Goal: Transaction & Acquisition: Purchase product/service

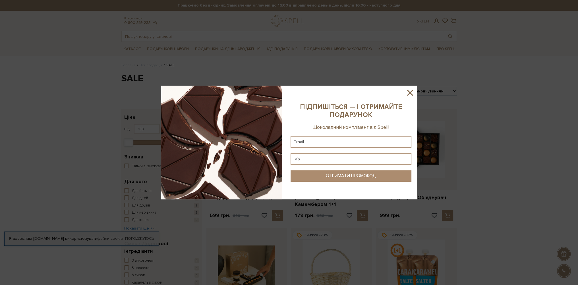
click at [409, 92] on icon at bounding box center [410, 93] width 10 height 10
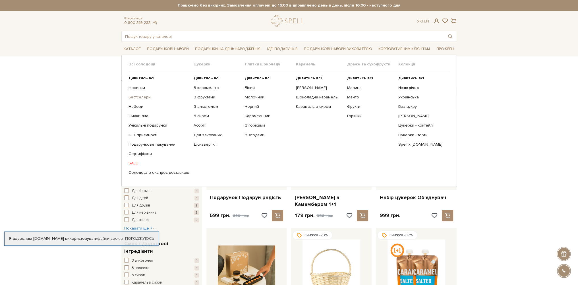
click at [145, 97] on link "Бестселери" at bounding box center [158, 97] width 61 height 5
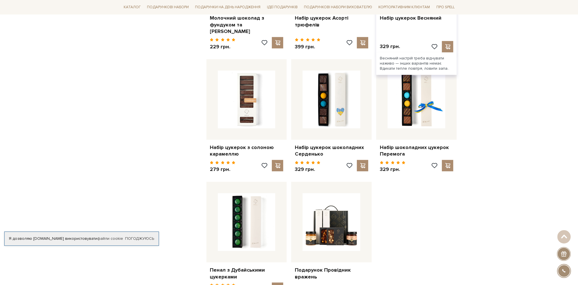
scroll to position [625, 0]
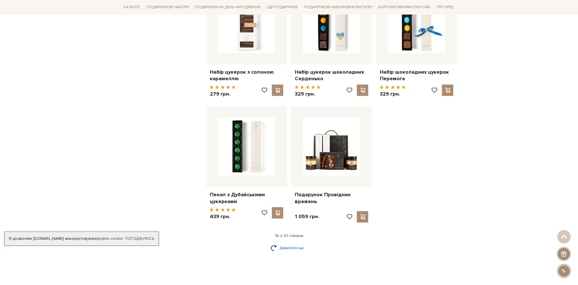
click at [287, 243] on link "Дивитися ще" at bounding box center [289, 248] width 37 height 10
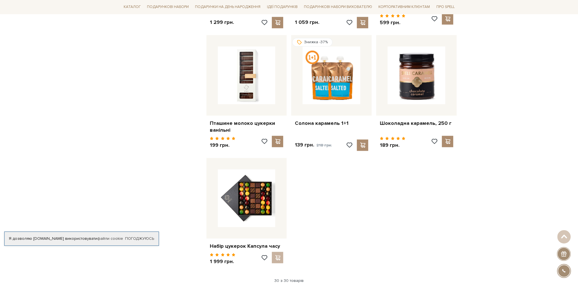
scroll to position [1251, 0]
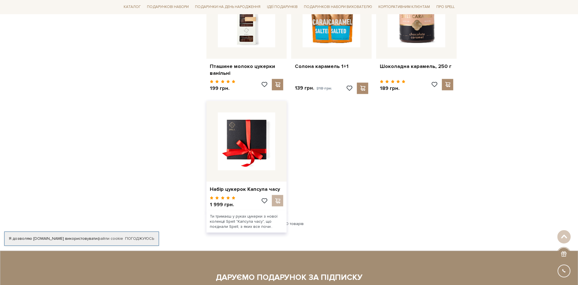
click at [240, 142] on img at bounding box center [247, 141] width 58 height 58
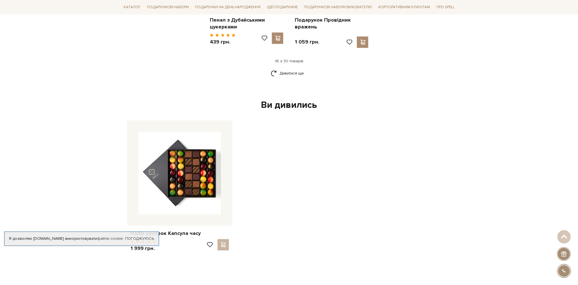
scroll to position [789, 0]
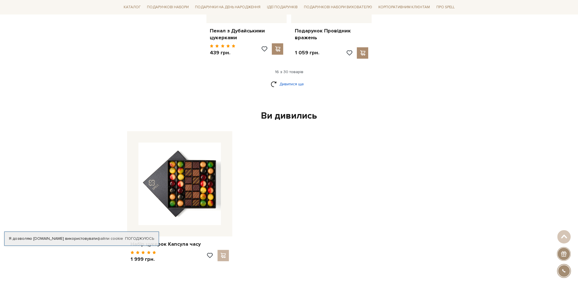
click at [291, 79] on link "Дивитися ще" at bounding box center [289, 84] width 37 height 10
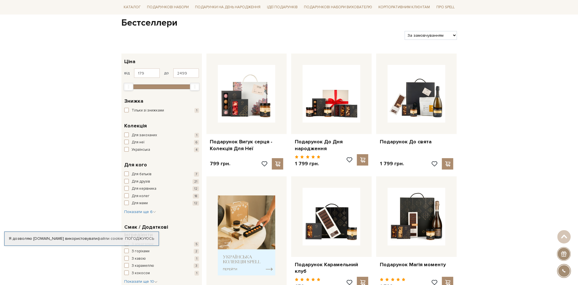
scroll to position [0, 0]
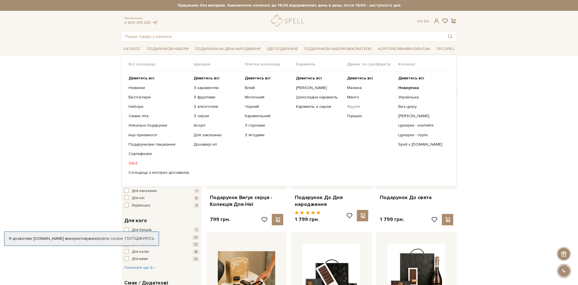
click at [354, 104] on link "Фрукти" at bounding box center [370, 106] width 47 height 5
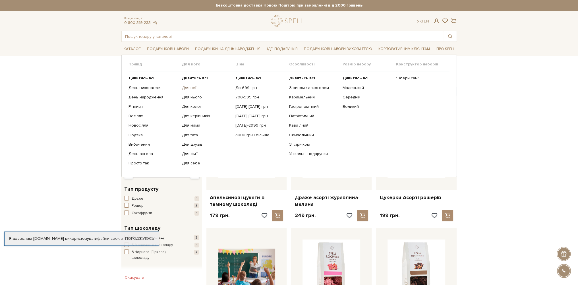
click at [194, 86] on link "Для неї" at bounding box center [206, 87] width 49 height 5
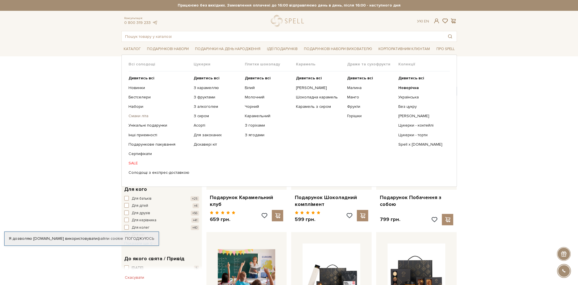
click at [137, 115] on link "Смаки літа" at bounding box center [158, 115] width 61 height 5
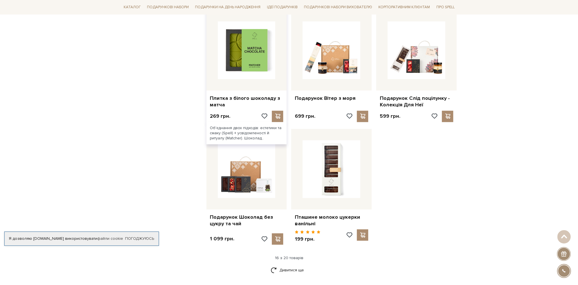
scroll to position [654, 0]
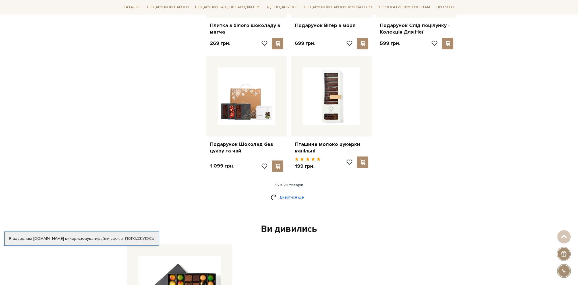
click at [297, 196] on link "Дивитися ще" at bounding box center [289, 197] width 37 height 10
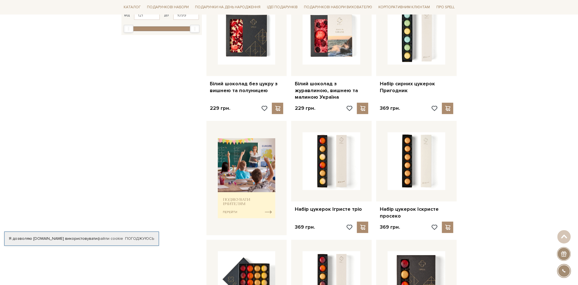
scroll to position [0, 0]
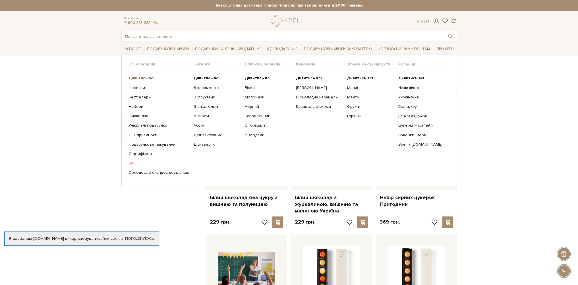
click at [141, 78] on b "Дивитись всі" at bounding box center [141, 78] width 26 height 5
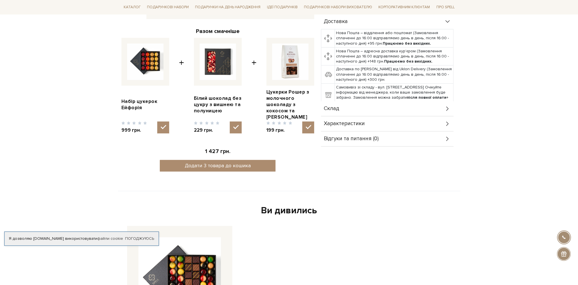
scroll to position [53, 0]
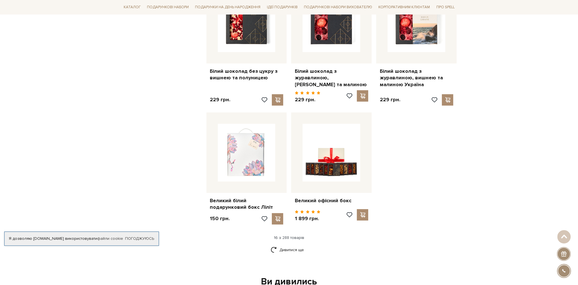
scroll to position [625, 0]
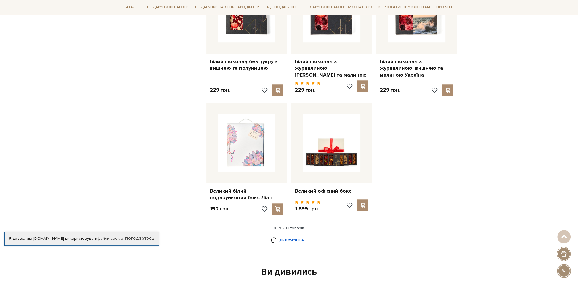
click at [295, 235] on link "Дивитися ще" at bounding box center [289, 240] width 37 height 10
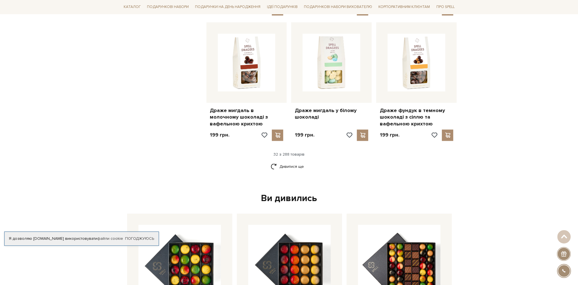
scroll to position [1307, 0]
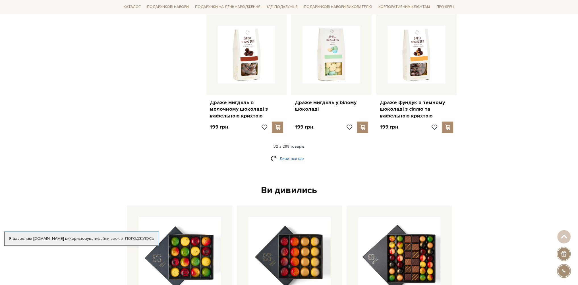
click at [291, 153] on link "Дивитися ще" at bounding box center [289, 158] width 37 height 10
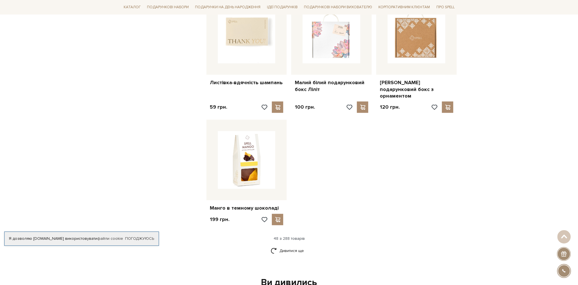
scroll to position [1933, 0]
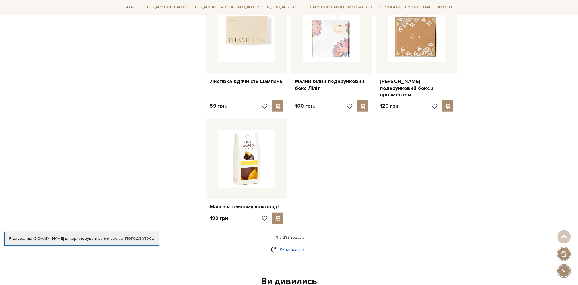
click at [288, 244] on link "Дивитися ще" at bounding box center [289, 249] width 37 height 10
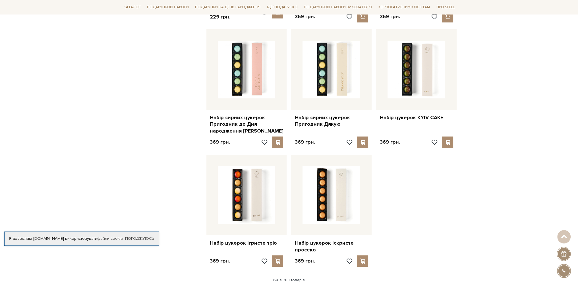
scroll to position [2615, 0]
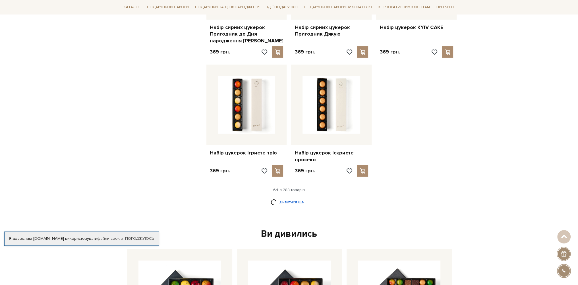
click at [294, 197] on link "Дивитися ще" at bounding box center [289, 202] width 37 height 10
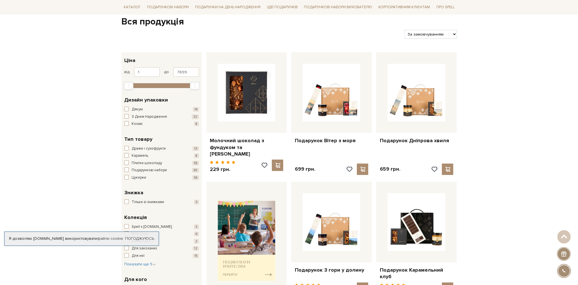
scroll to position [0, 0]
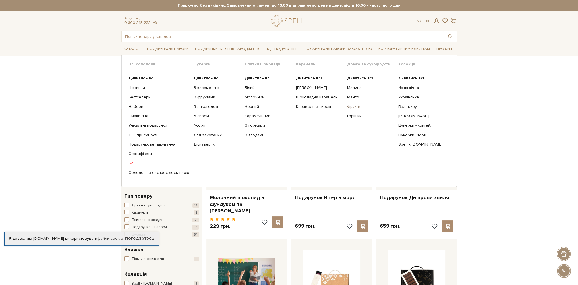
click at [357, 106] on link "Фрукти" at bounding box center [370, 106] width 47 height 5
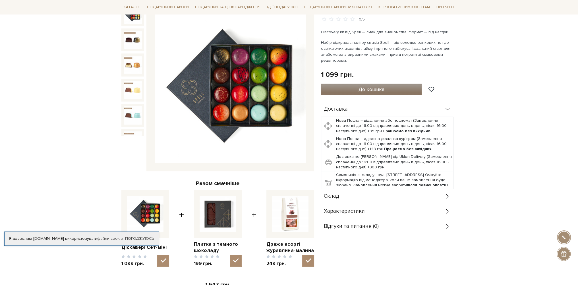
scroll to position [85, 0]
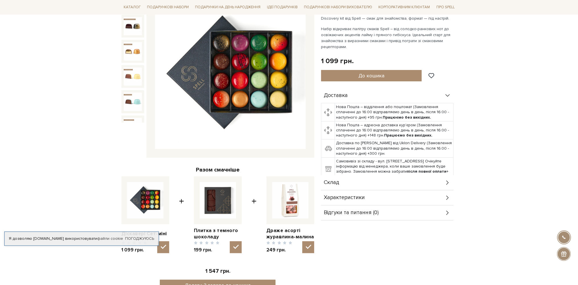
click at [290, 207] on img at bounding box center [290, 200] width 36 height 36
click at [302, 241] on input "checkbox" at bounding box center [308, 247] width 12 height 12
checkbox input "false"
click at [237, 241] on input "checkbox" at bounding box center [236, 247] width 12 height 12
checkbox input "false"
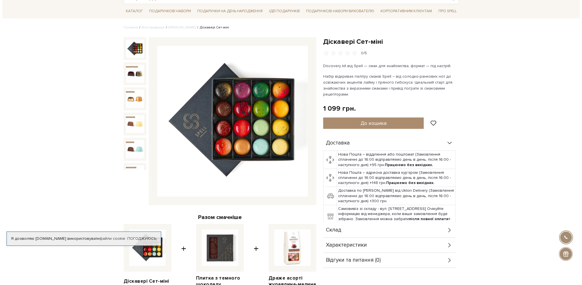
scroll to position [0, 0]
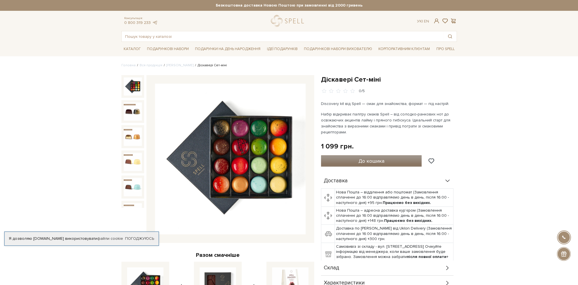
click at [364, 159] on span "До кошика" at bounding box center [371, 161] width 26 height 6
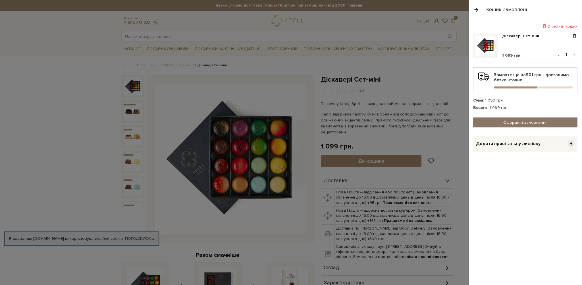
click at [518, 121] on link "Оформити замовлення" at bounding box center [525, 122] width 104 height 10
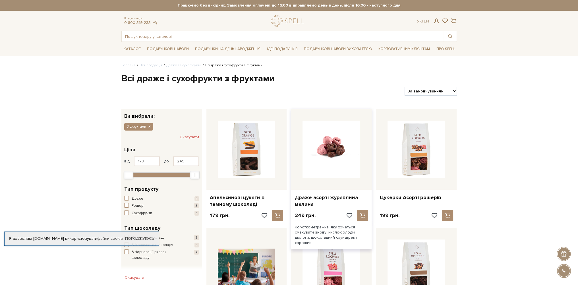
click at [341, 162] on img at bounding box center [331, 150] width 58 height 58
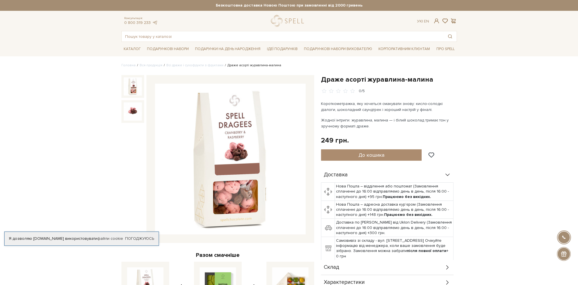
scroll to position [114, 0]
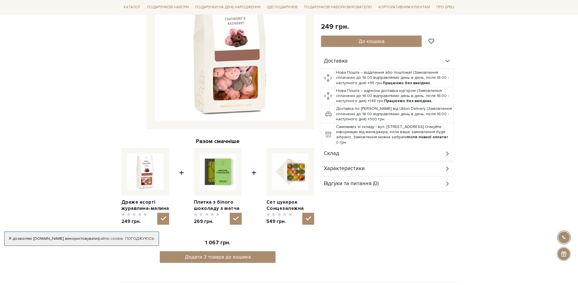
click at [217, 177] on img at bounding box center [218, 171] width 36 height 36
click at [230, 213] on input "checkbox" at bounding box center [236, 219] width 12 height 12
checkbox input "false"
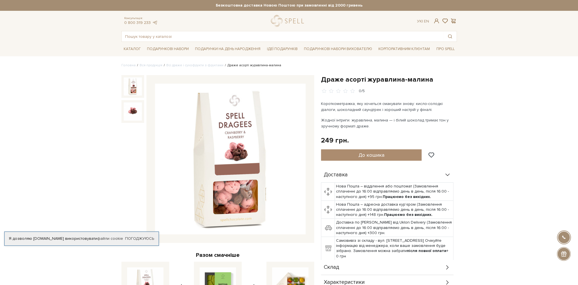
scroll to position [0, 0]
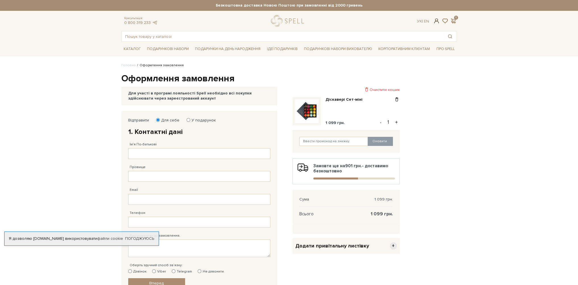
click at [435, 21] on span at bounding box center [436, 21] width 7 height 6
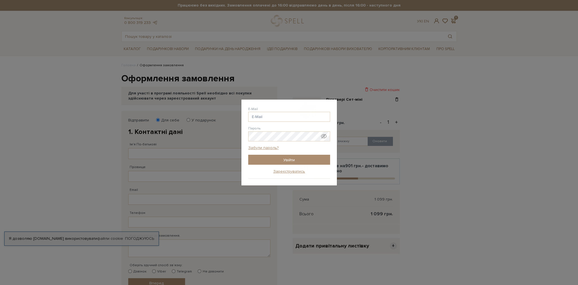
click at [472, 165] on div "Авторизація E-Mail [GEOGRAPHIC_DATA] Забули пароль? Увійти Зареєструватись Забу…" at bounding box center [289, 142] width 578 height 285
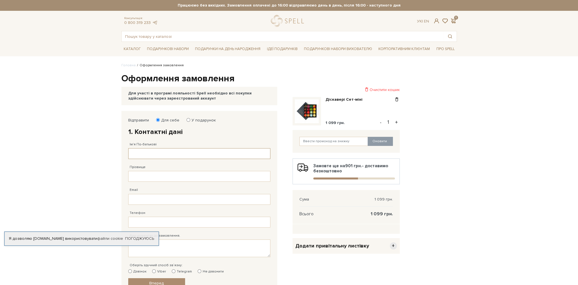
click at [148, 155] on input "Ім'я По-батькові" at bounding box center [199, 153] width 142 height 11
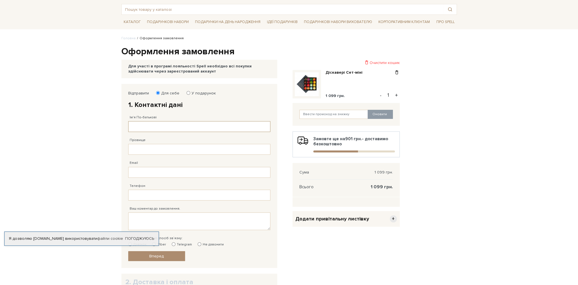
scroll to position [28, 0]
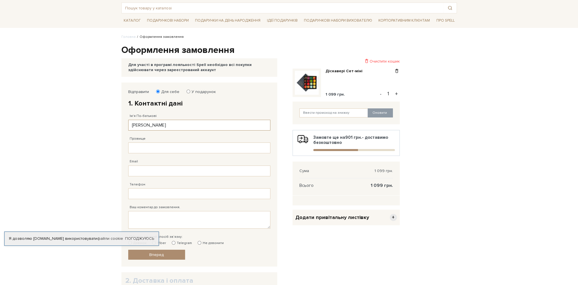
type input "[PERSON_NAME]"
click at [134, 150] on input "Прізвище" at bounding box center [199, 147] width 142 height 11
type input "[PERSON_NAME]"
click at [134, 175] on input "Email" at bounding box center [199, 170] width 142 height 11
type input "[EMAIL_ADDRESS][DOMAIN_NAME]"
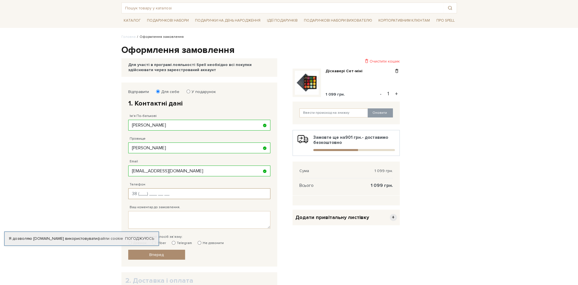
click at [144, 194] on input "Телефон" at bounding box center [199, 193] width 142 height 11
type input "[PHONE_NUMBER]"
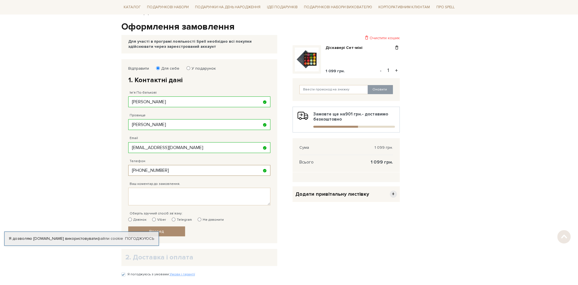
scroll to position [85, 0]
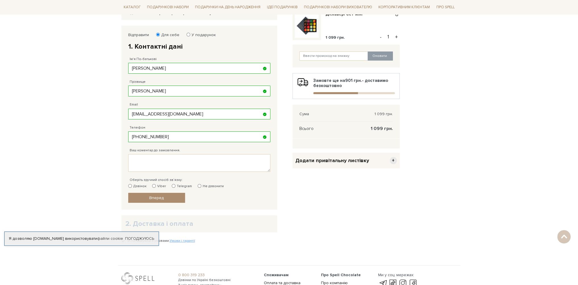
click at [83, 263] on body "Подарункові набори SALE Корпоративним клієнтам Доставка і оплата Консультація: …" at bounding box center [289, 127] width 578 height 425
click at [135, 238] on link "Погоджуюсь" at bounding box center [139, 238] width 29 height 5
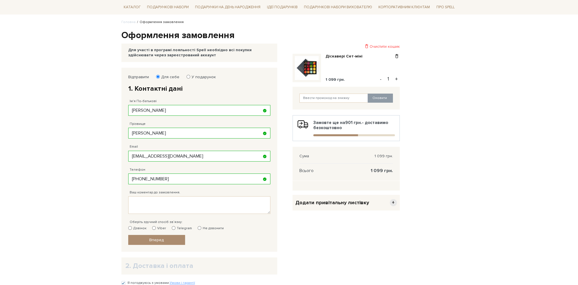
scroll to position [57, 0]
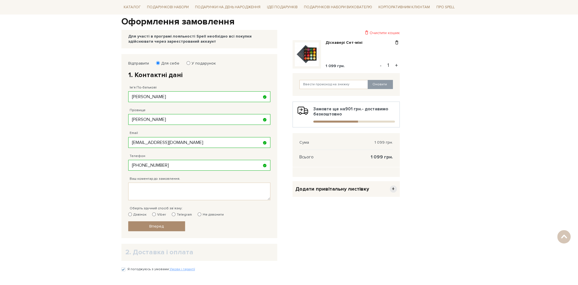
click at [172, 213] on input "Telegram" at bounding box center [174, 214] width 4 height 4
radio input "true"
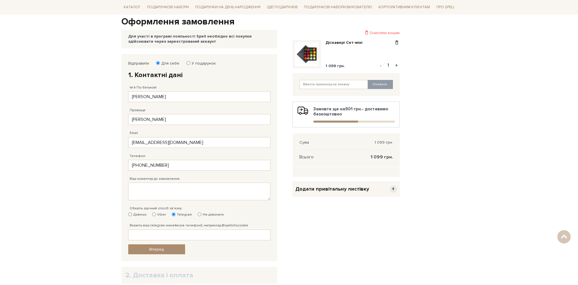
click at [198, 213] on input "Не дзвонити" at bounding box center [200, 214] width 4 height 4
radio input "true"
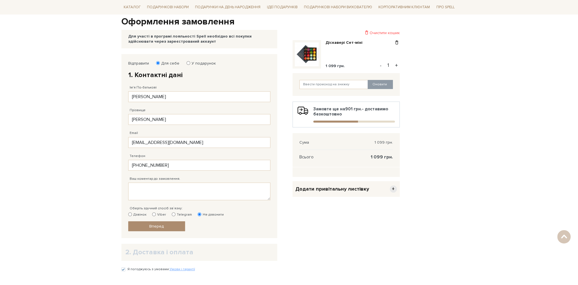
click at [153, 213] on input "Viber" at bounding box center [154, 214] width 4 height 4
radio input "true"
click at [151, 98] on input "[PERSON_NAME]" at bounding box center [199, 96] width 142 height 11
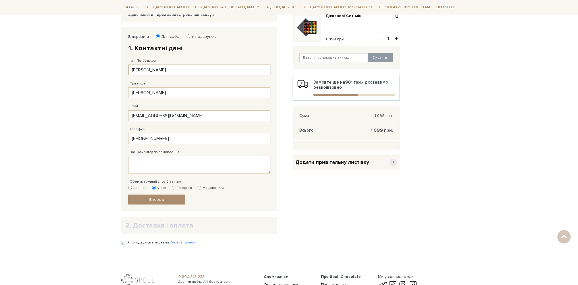
scroll to position [114, 0]
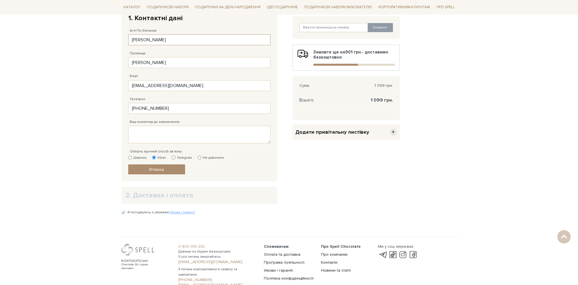
type input "[PERSON_NAME]"
click at [133, 196] on h2 "2. Доставка і оплата" at bounding box center [199, 195] width 148 height 9
click at [151, 168] on span "Вперед" at bounding box center [156, 169] width 14 height 5
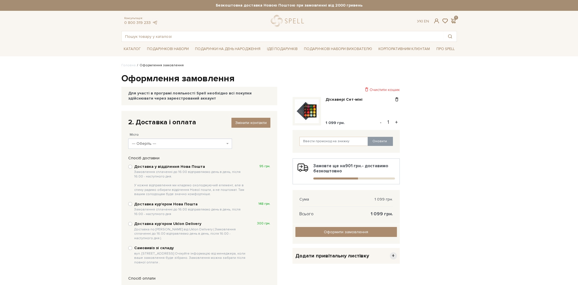
click at [225, 141] on span "--- Оберіть ---" at bounding box center [180, 143] width 104 height 10
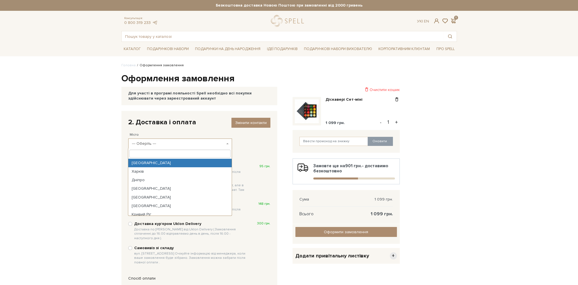
click at [193, 153] on input "search" at bounding box center [179, 154] width 101 height 8
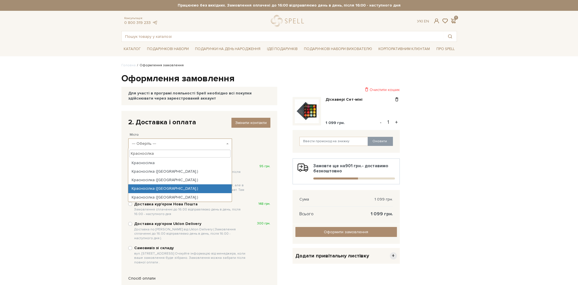
type input "Красносілка"
select select "Красносілка ([GEOGRAPHIC_DATA].)"
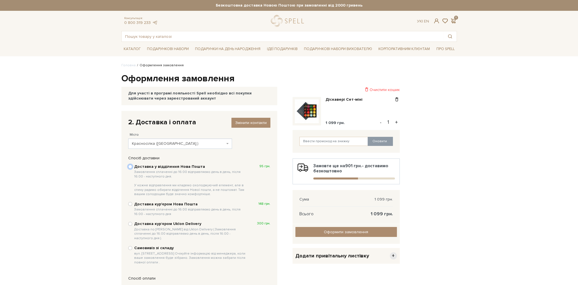
click at [131, 167] on input "Доставка у відділення Нова Пошта Замовлення сплаченні до 16:00 відправляємо ден…" at bounding box center [130, 167] width 4 height 4
radio input "true"
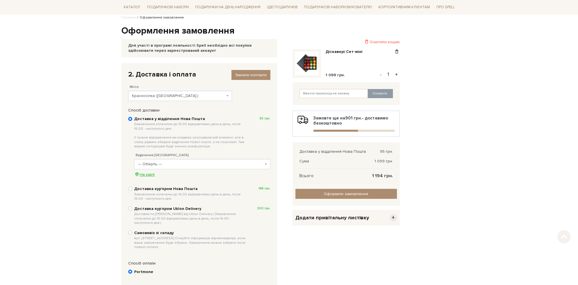
scroll to position [57, 0]
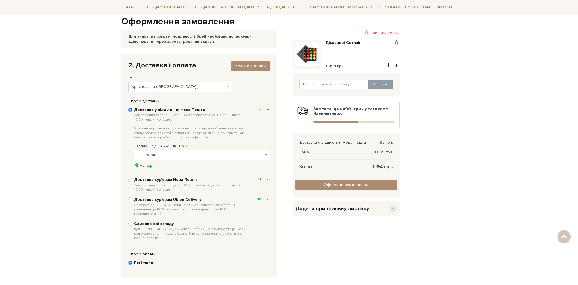
click at [265, 154] on b at bounding box center [266, 154] width 2 height 1
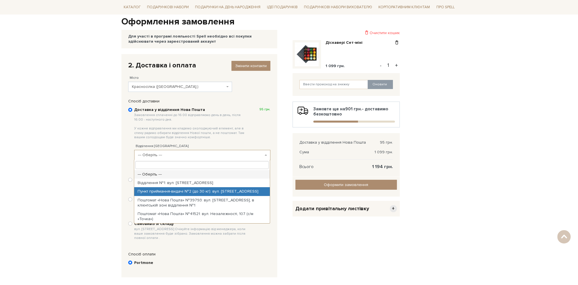
select select "Пункт приймання-видачі №2 (до 30 кг): вул. [STREET_ADDRESS]"
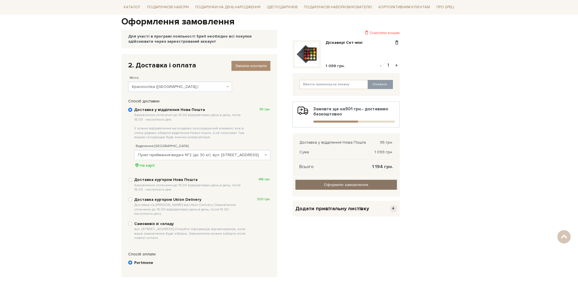
click at [349, 183] on input "Оформити замовлення" at bounding box center [345, 185] width 101 height 10
